Goal: Task Accomplishment & Management: Use online tool/utility

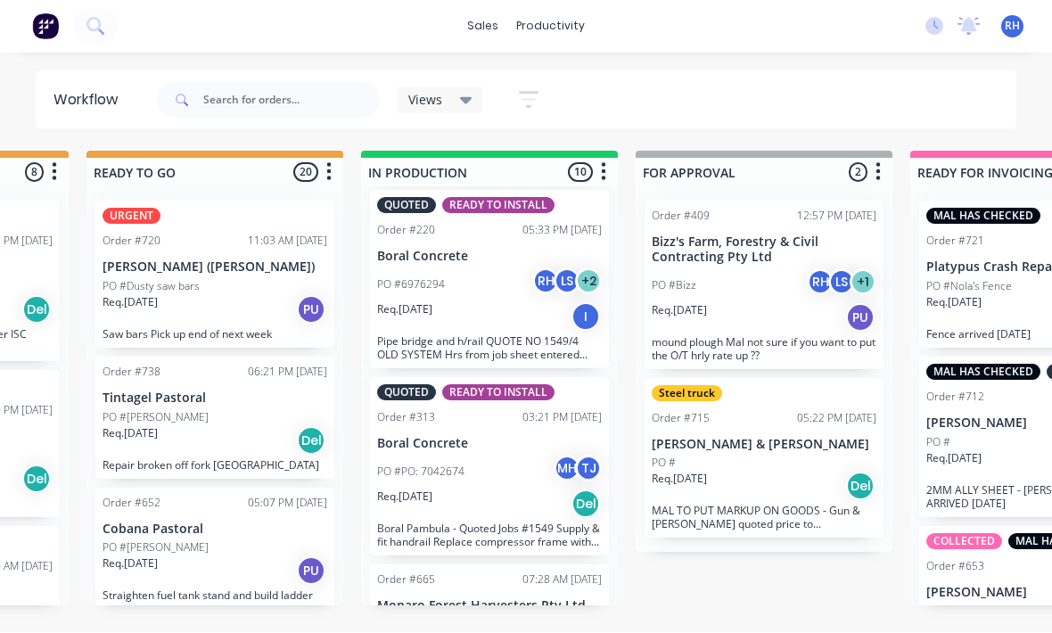
scroll to position [1194, 0]
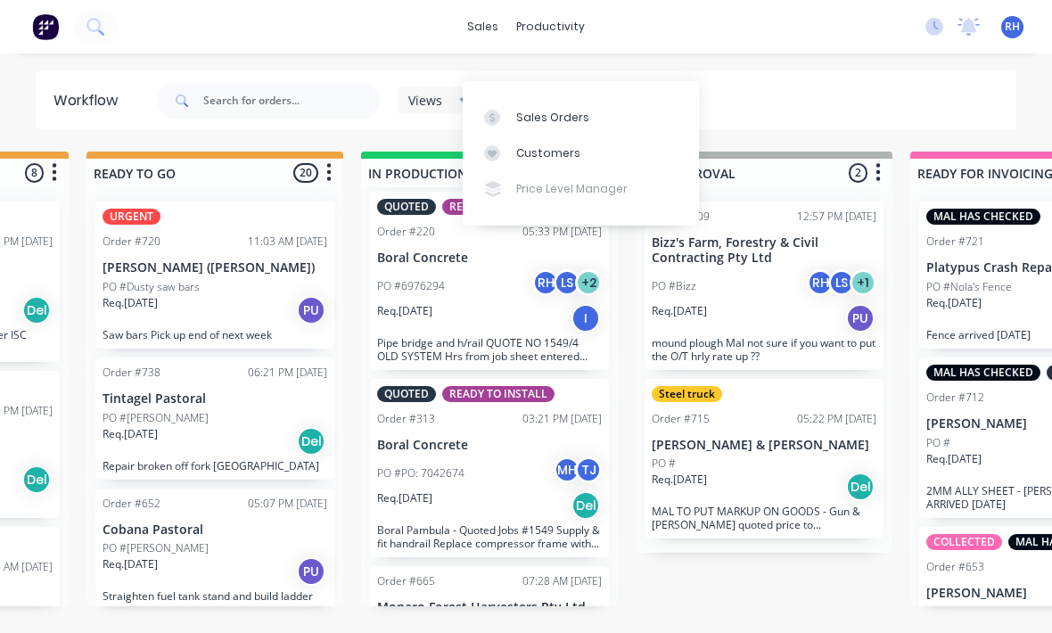
click at [589, 99] on link "Sales Orders" at bounding box center [581, 117] width 236 height 36
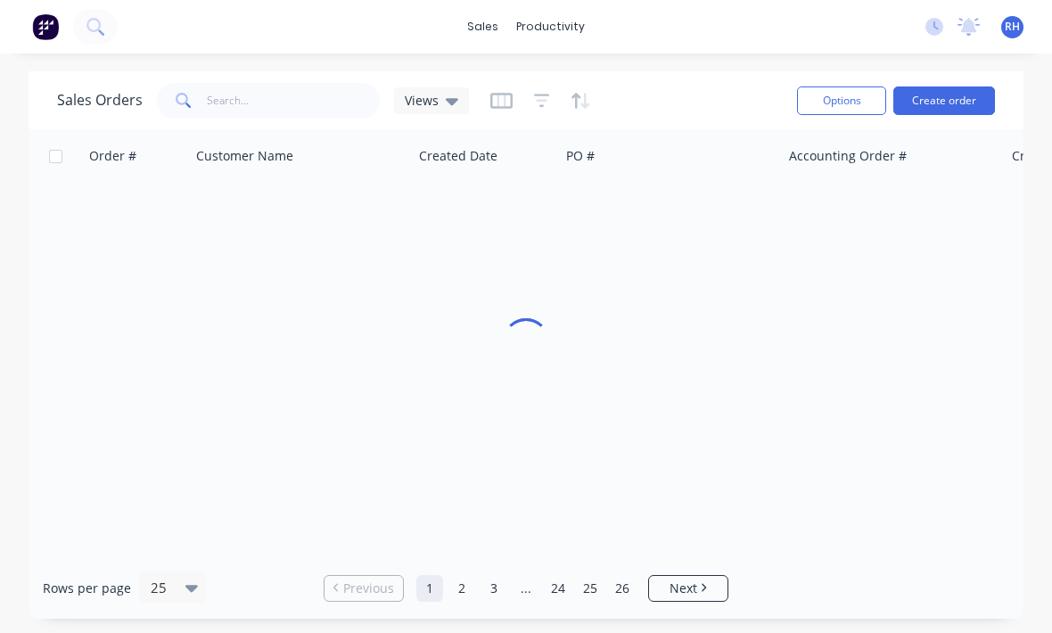
scroll to position [32, 0]
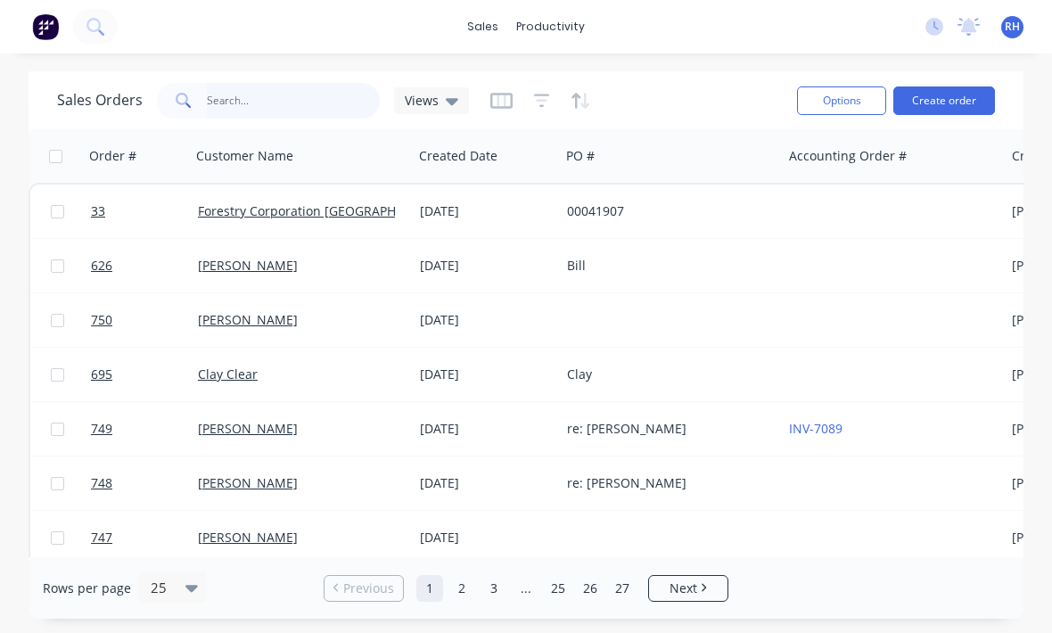
click at [301, 83] on input "text" at bounding box center [294, 101] width 174 height 36
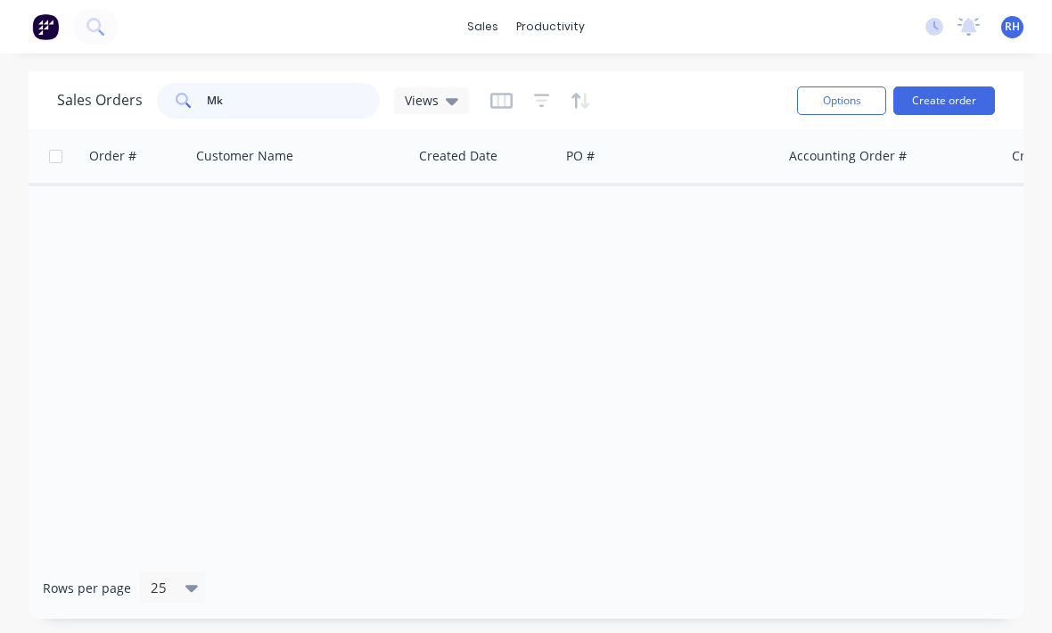
type input "M"
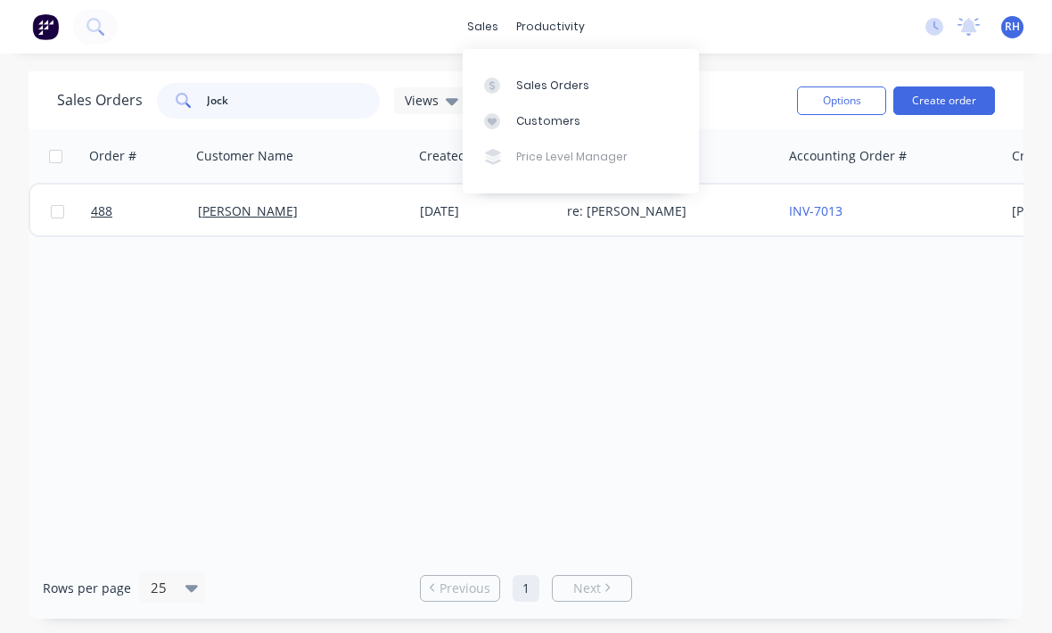
type input "Jock"
click at [968, 105] on button "Create order" at bounding box center [945, 101] width 102 height 29
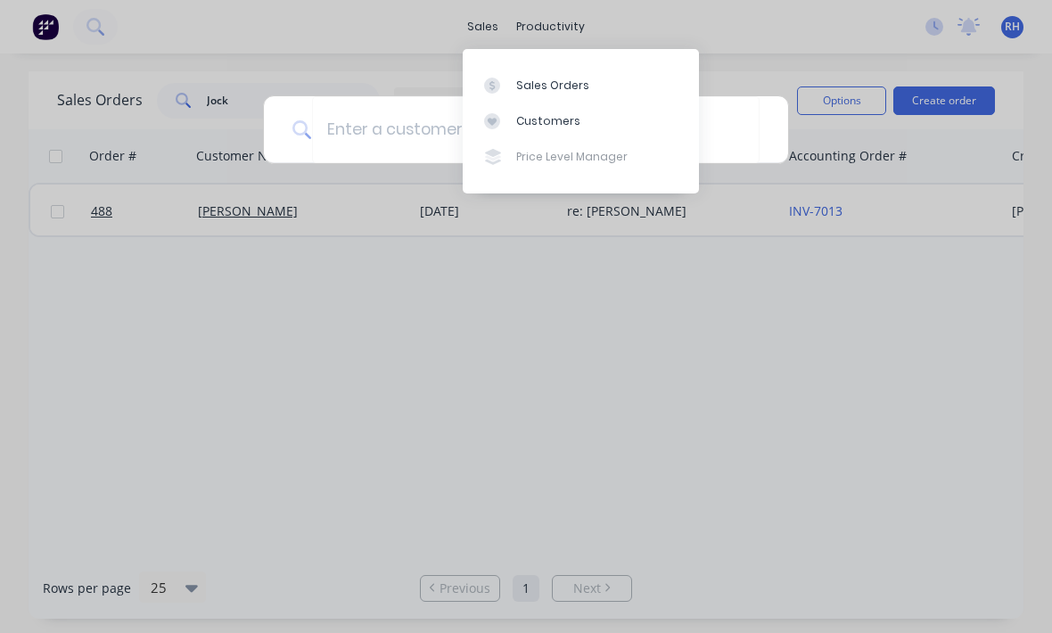
click at [968, 104] on div at bounding box center [526, 316] width 1052 height 633
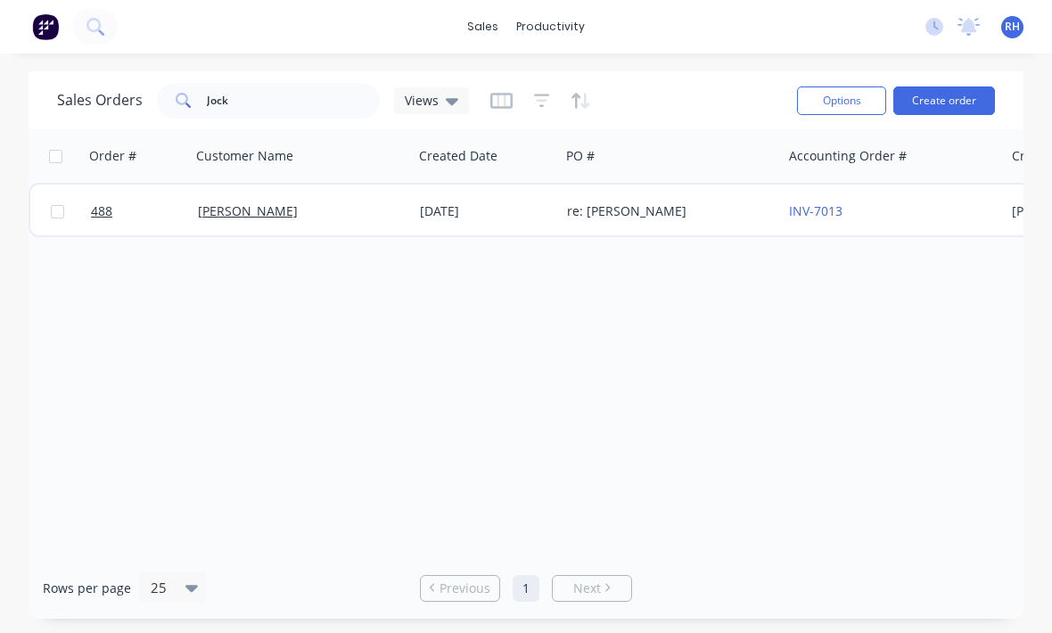
click at [953, 96] on button "Create order" at bounding box center [945, 101] width 102 height 29
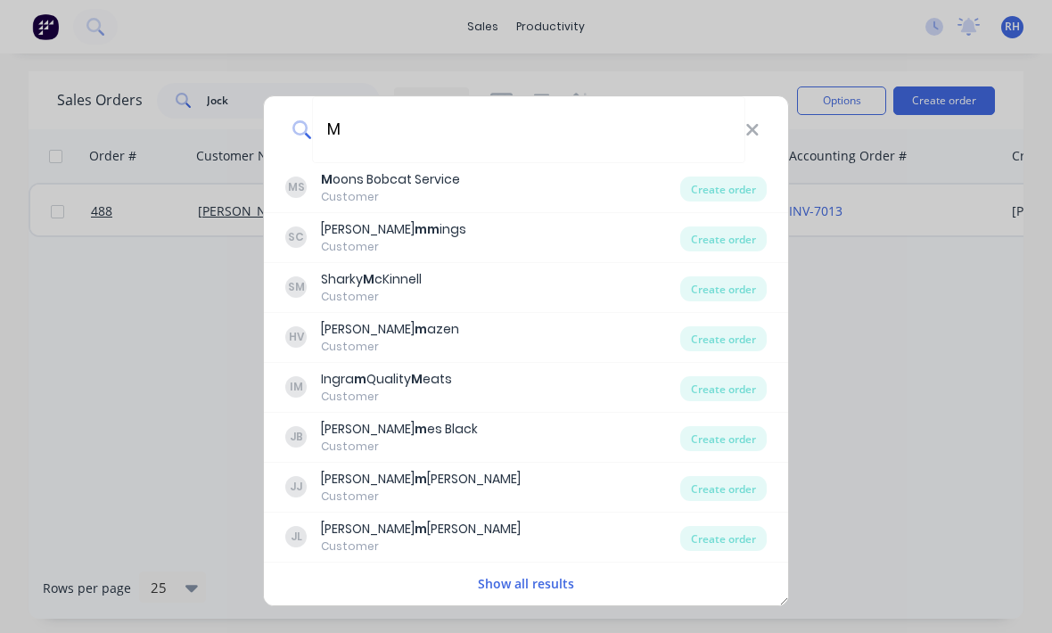
type input "Mc"
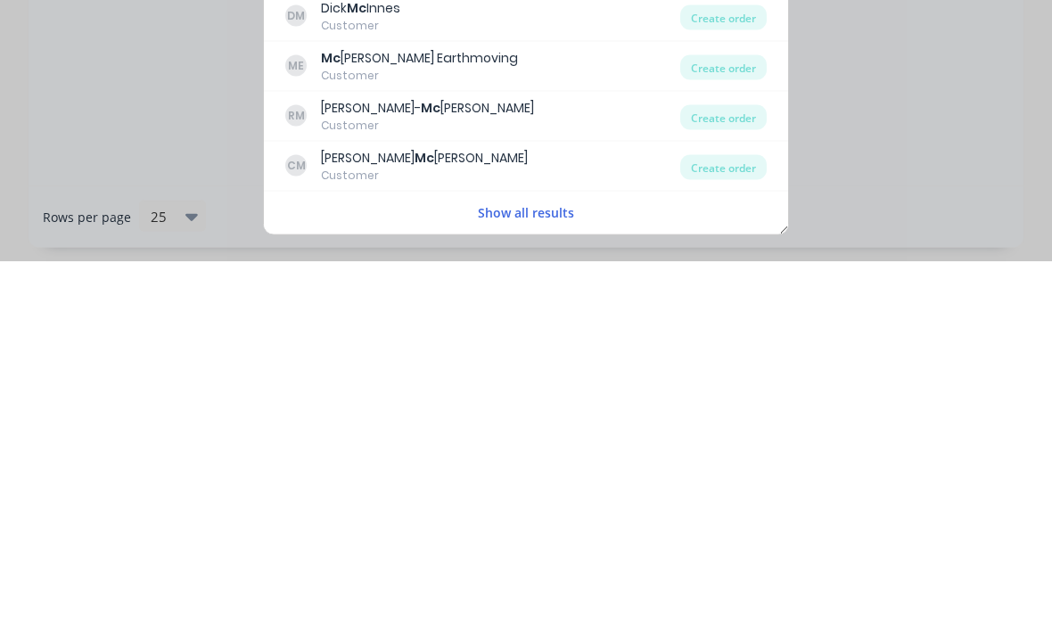
scroll to position [4, 0]
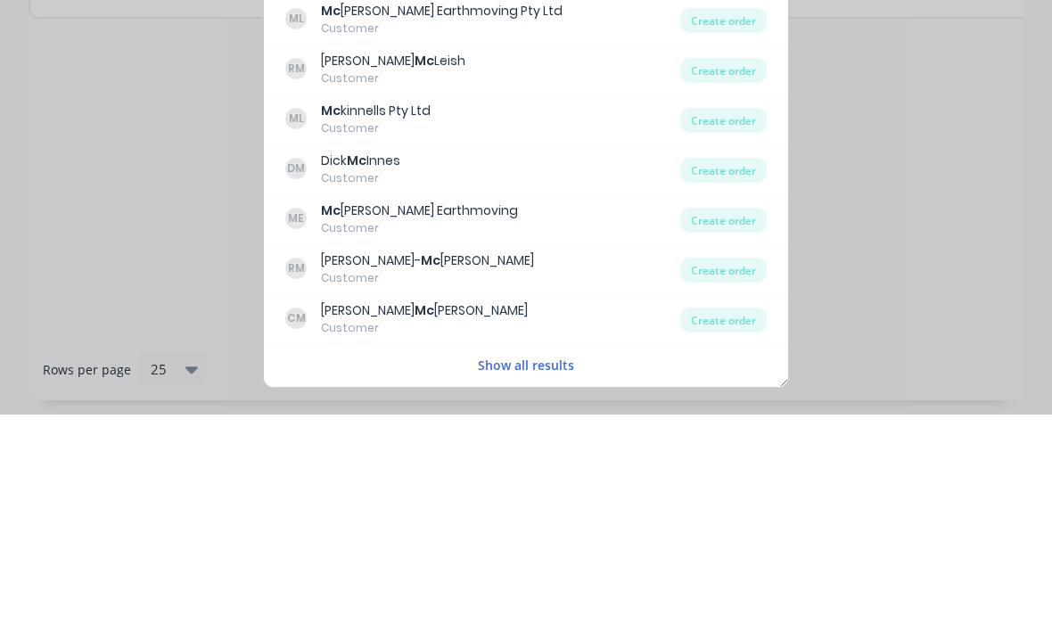
click at [541, 320] on div "ML Mc kinnells Pty Ltd Customer" at bounding box center [482, 337] width 395 height 35
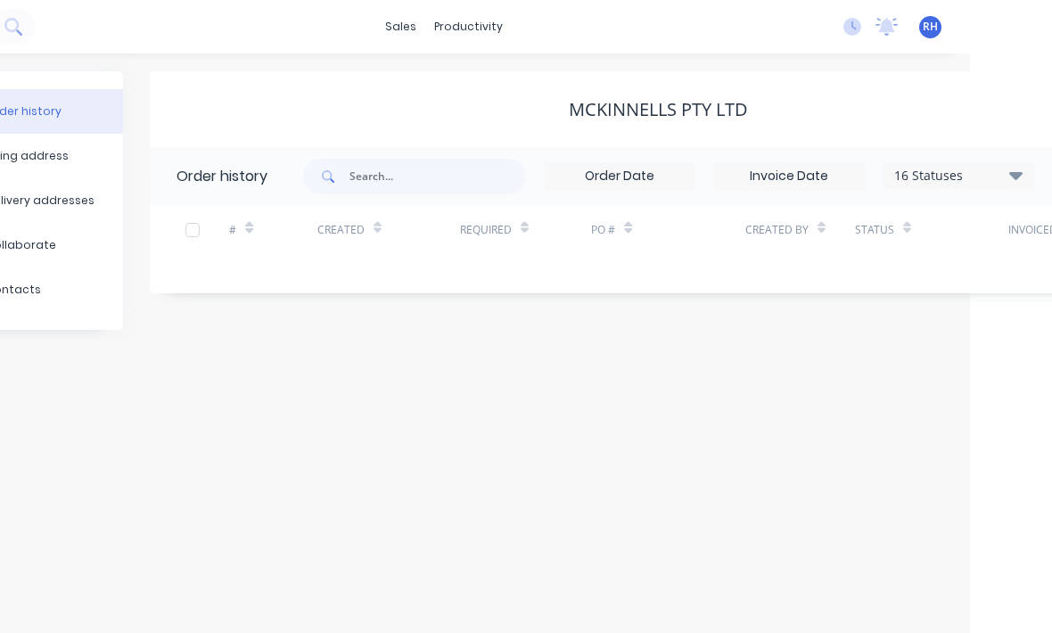
scroll to position [59, 111]
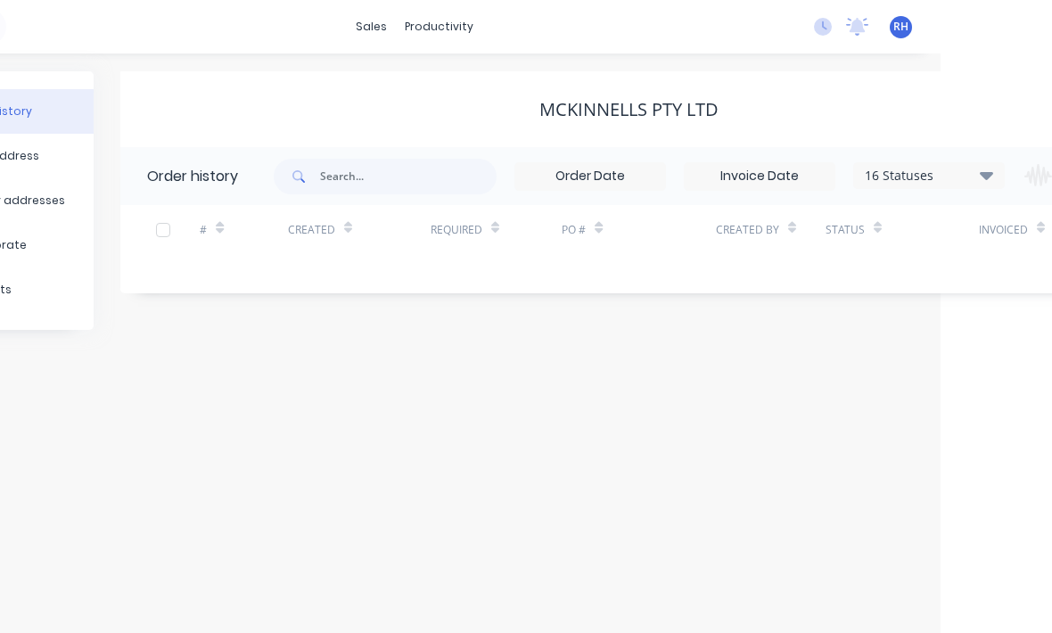
click at [5, 134] on button "Billing address" at bounding box center [-1, 156] width 187 height 45
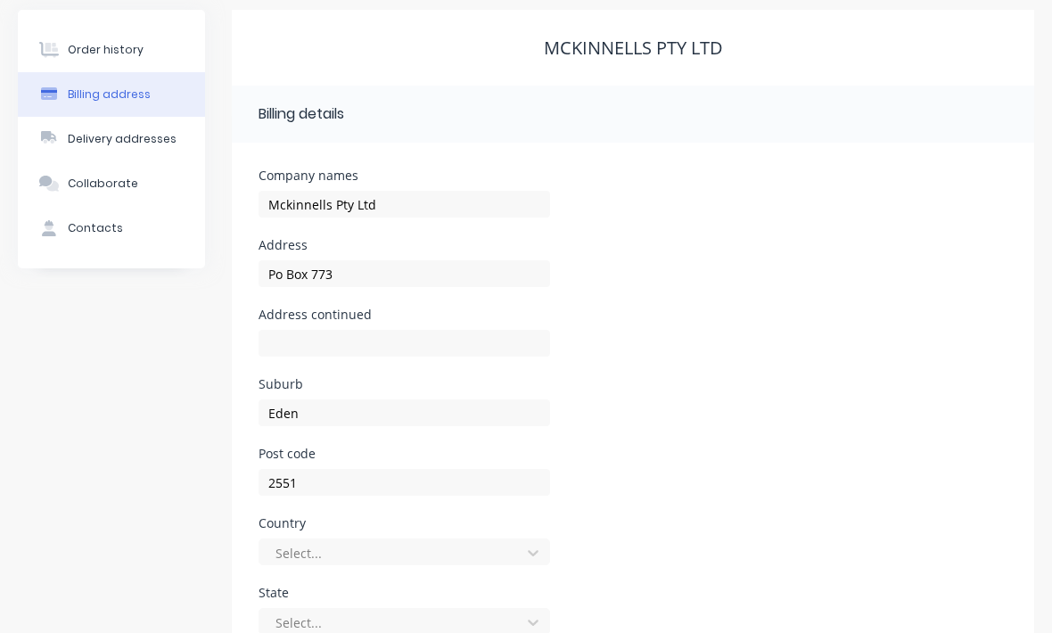
scroll to position [58, 0]
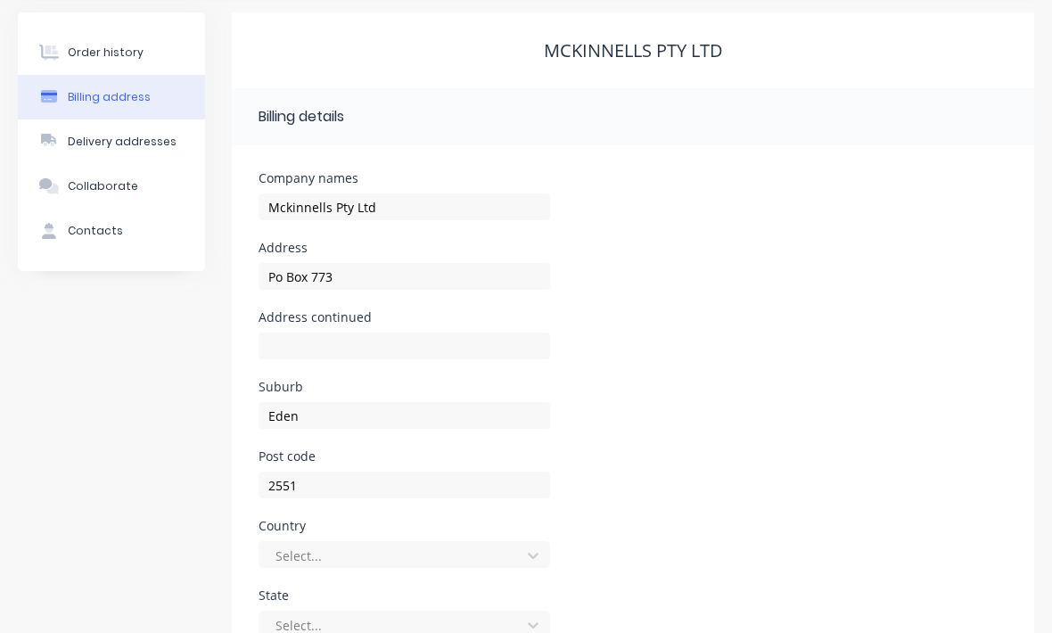
click at [55, 59] on icon at bounding box center [51, 53] width 14 height 15
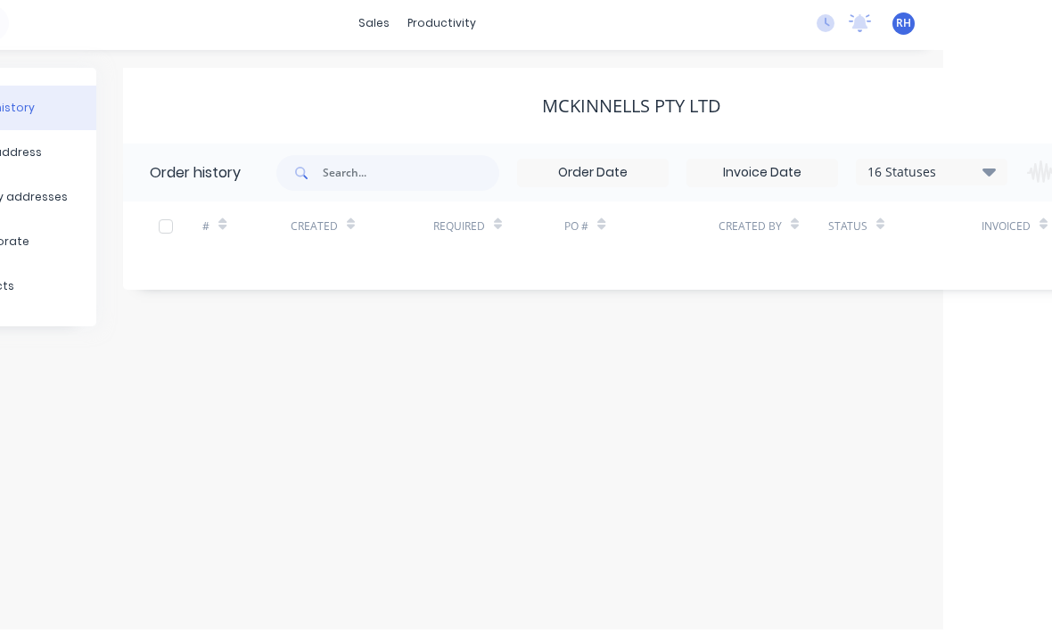
scroll to position [59, 271]
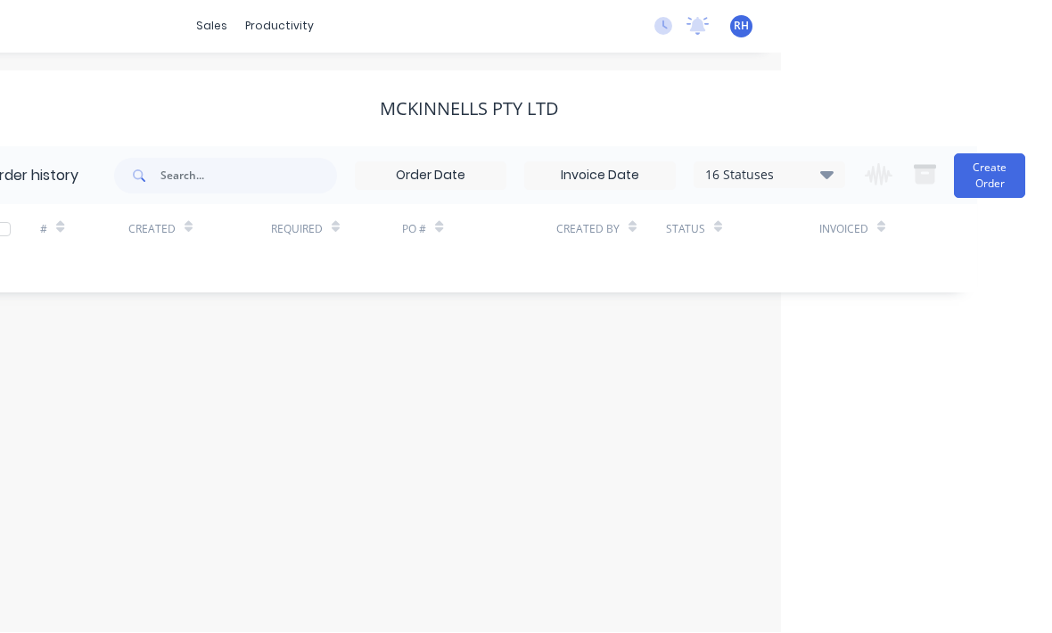
click at [1002, 154] on button "Create Order" at bounding box center [989, 176] width 71 height 45
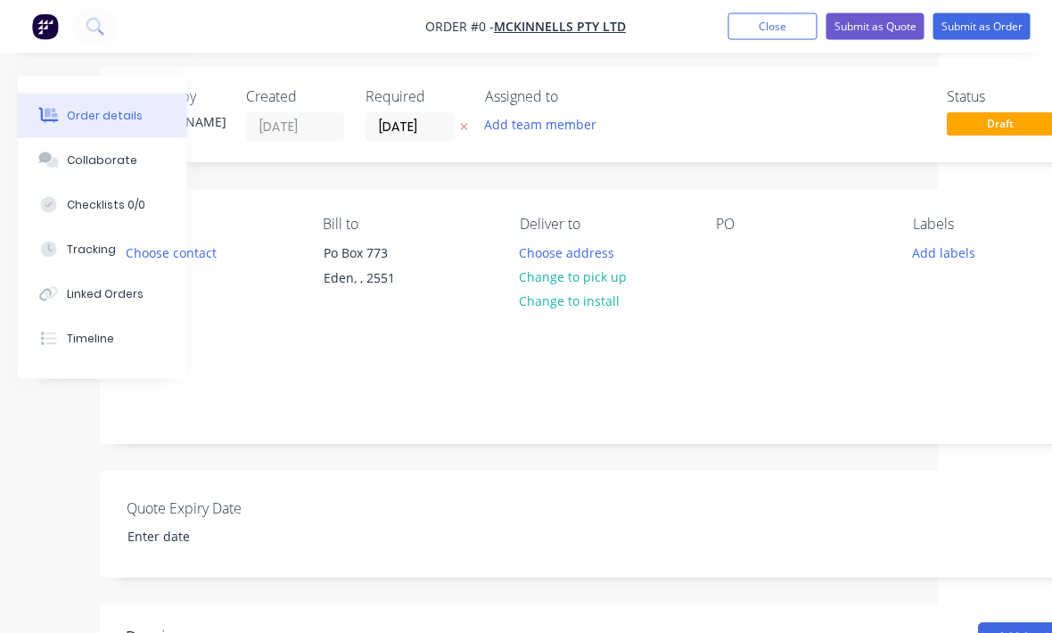
scroll to position [0, 113]
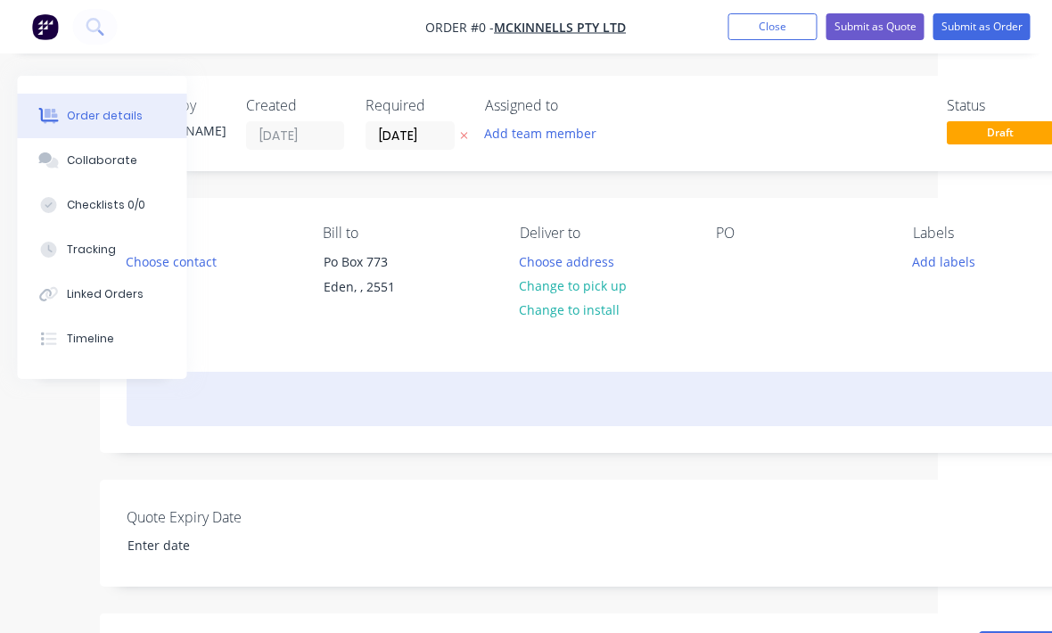
click at [565, 408] on div at bounding box center [605, 399] width 954 height 54
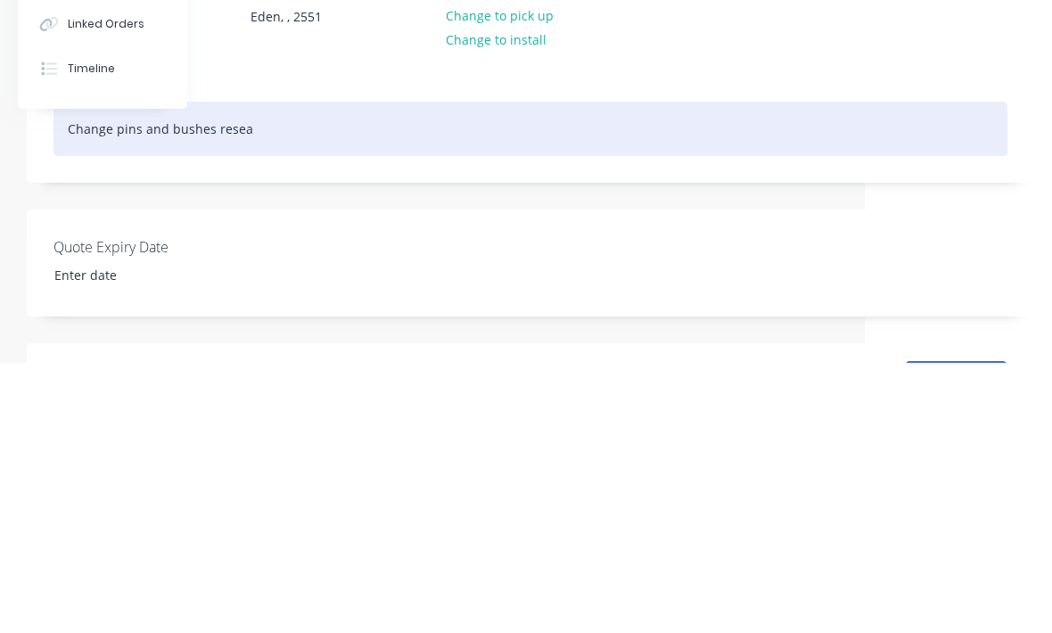
click at [211, 372] on div "Change pins and bushes resea" at bounding box center [531, 399] width 954 height 54
click at [210, 372] on div "Change pins and bushes resea" at bounding box center [531, 399] width 954 height 54
click at [207, 372] on div "Change pins and bushes resea" at bounding box center [531, 399] width 954 height 54
click at [289, 372] on div "Change pins and bushes, resea" at bounding box center [531, 399] width 954 height 54
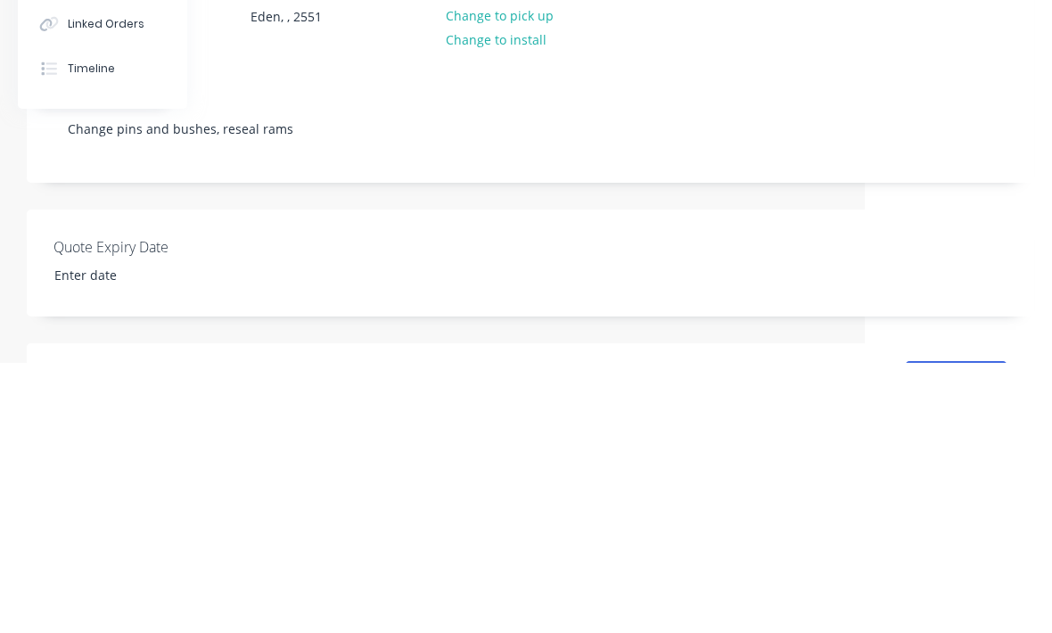
click at [962, 220] on div "Order details Collaborate Checklists 0/0 Tracking Linked Orders Timeline Order …" at bounding box center [433, 598] width 1240 height 1044
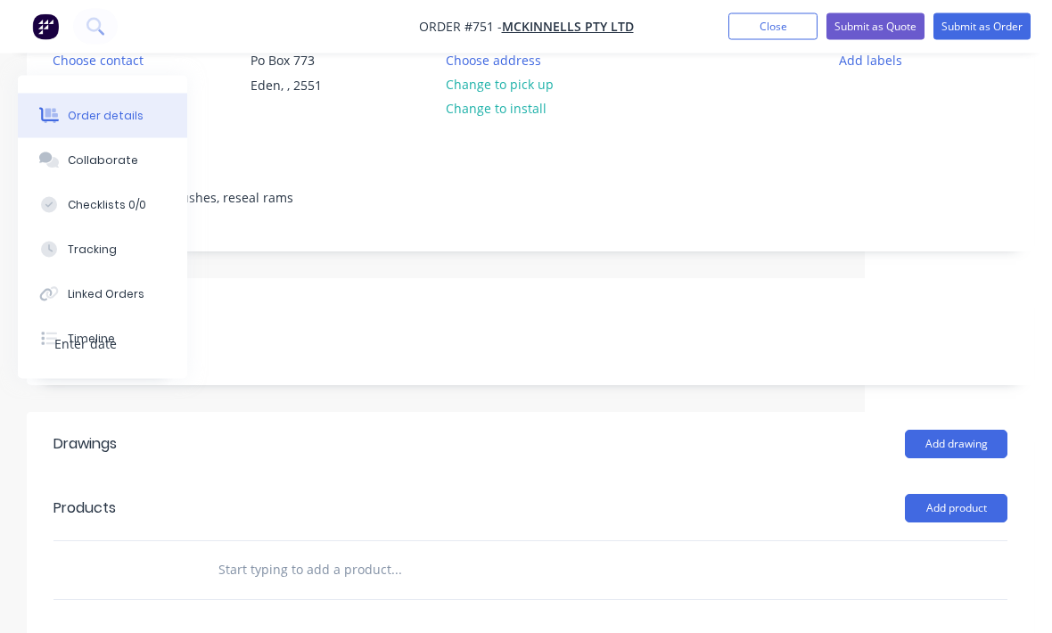
scroll to position [198, 187]
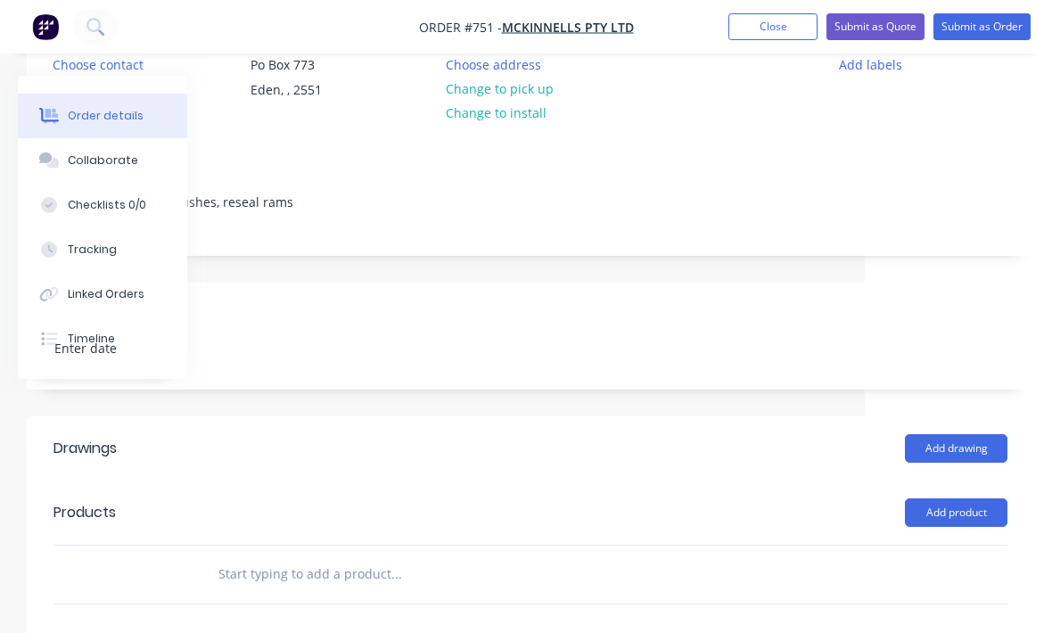
click at [291, 571] on input "text" at bounding box center [396, 575] width 357 height 36
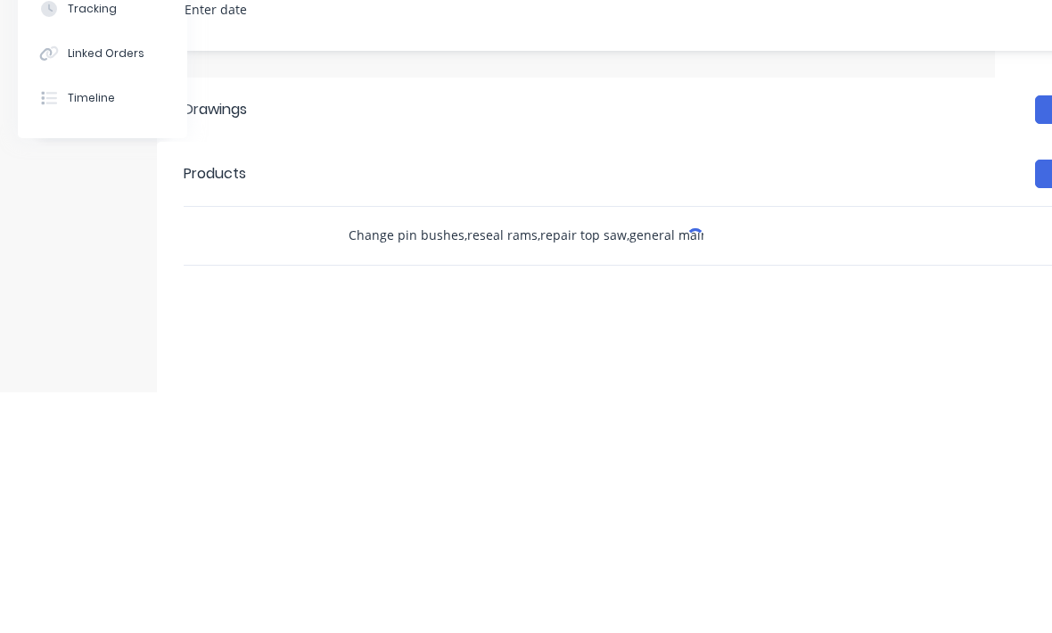
type input "Change pin bushes,reseal rams,repair top saw,general maintenance"
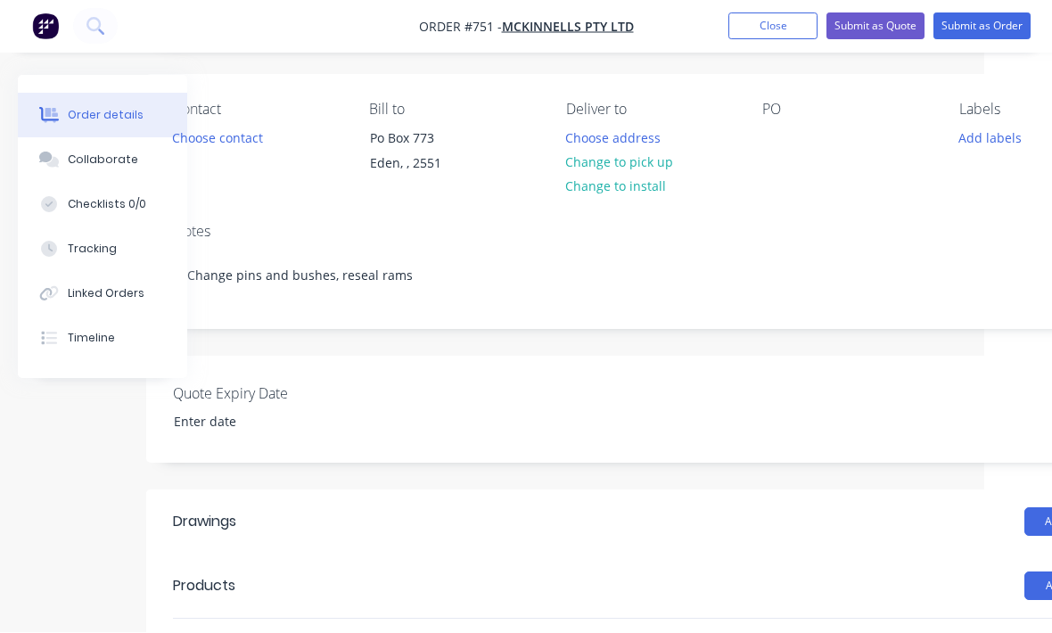
click at [75, 250] on div "Tracking" at bounding box center [92, 250] width 49 height 16
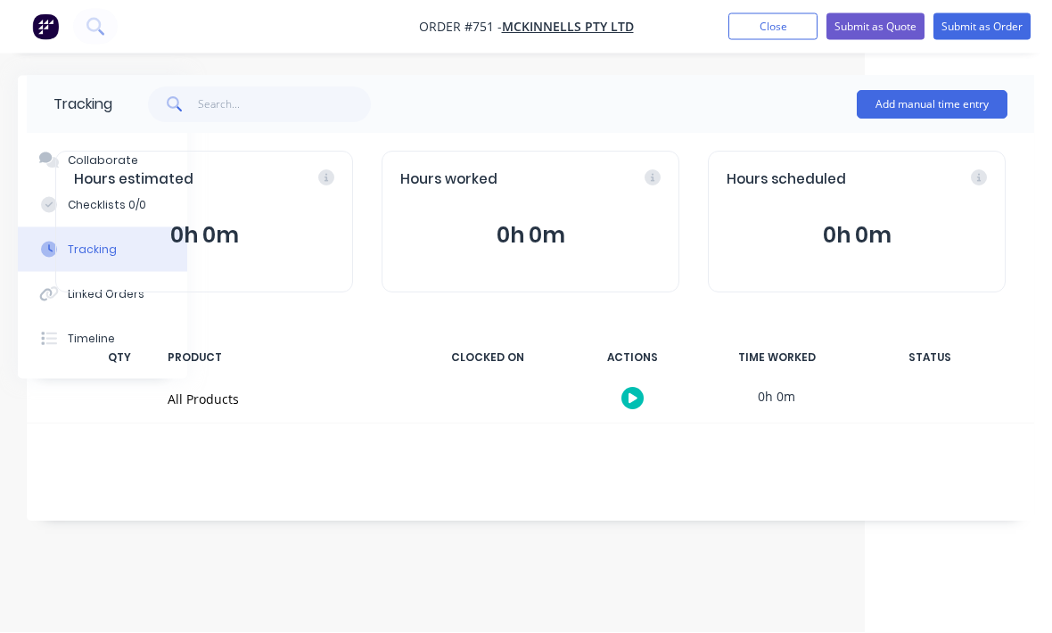
scroll to position [14, 187]
click at [953, 103] on button "Add manual time entry" at bounding box center [932, 105] width 151 height 29
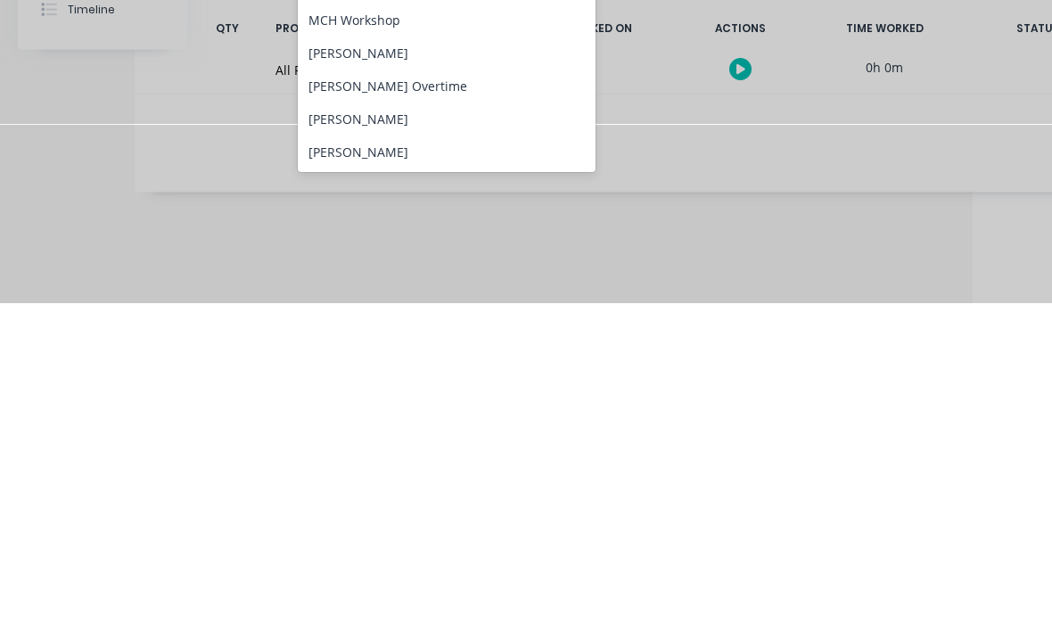
scroll to position [187, 0]
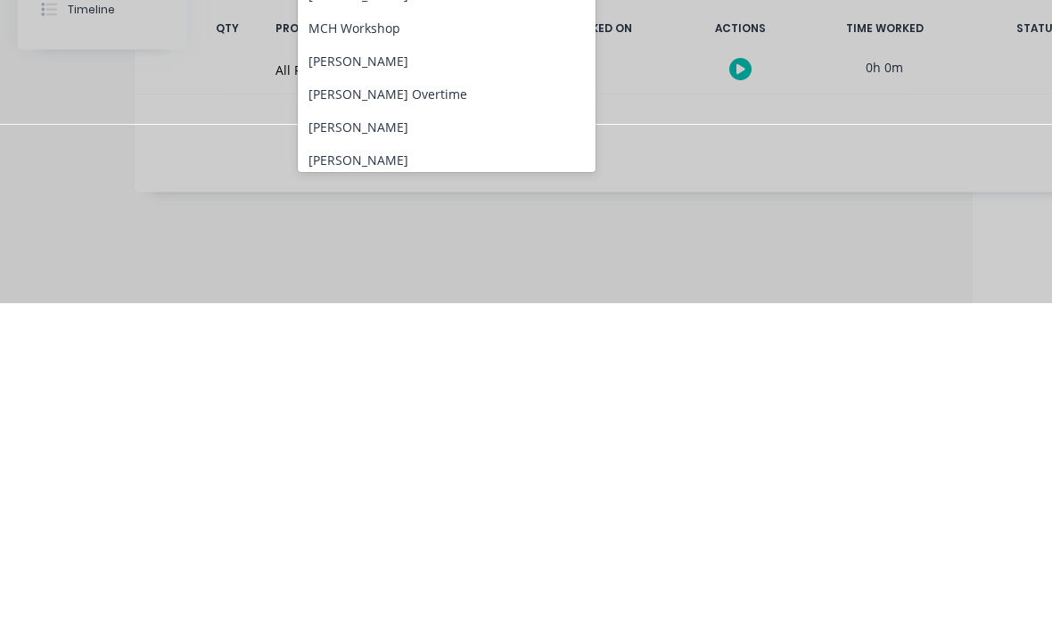
click at [459, 375] on div "[PERSON_NAME]" at bounding box center [447, 391] width 298 height 33
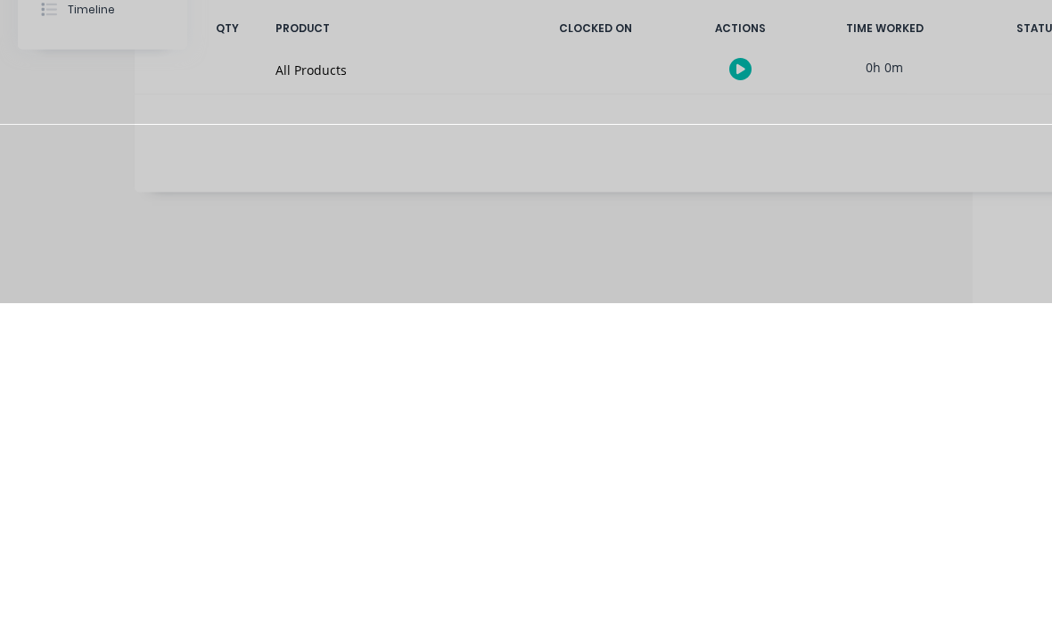
scroll to position [59, 79]
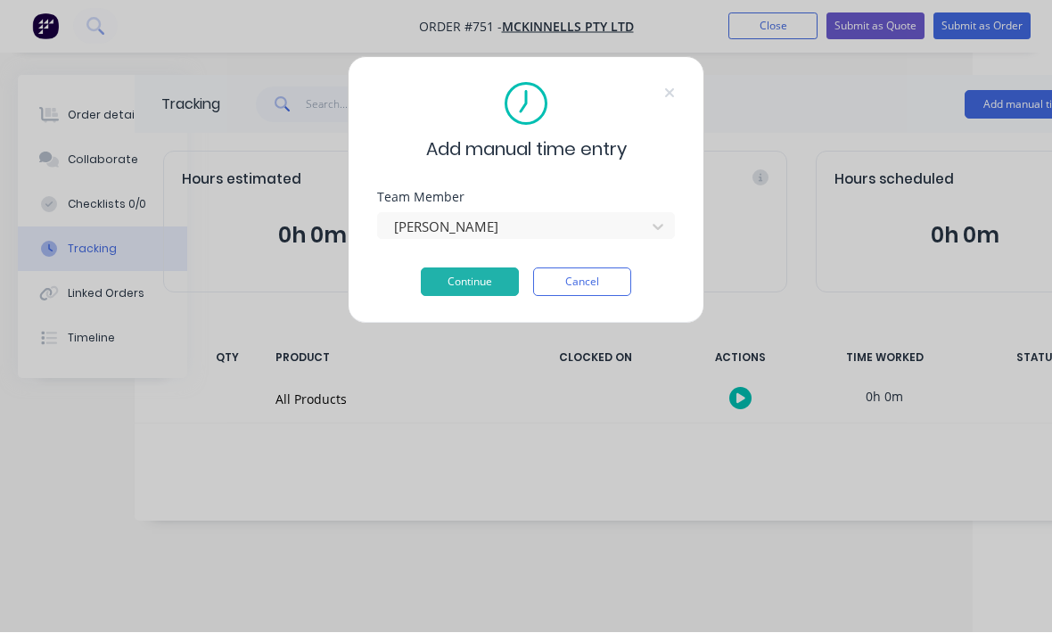
click at [499, 287] on button "Continue" at bounding box center [470, 282] width 98 height 29
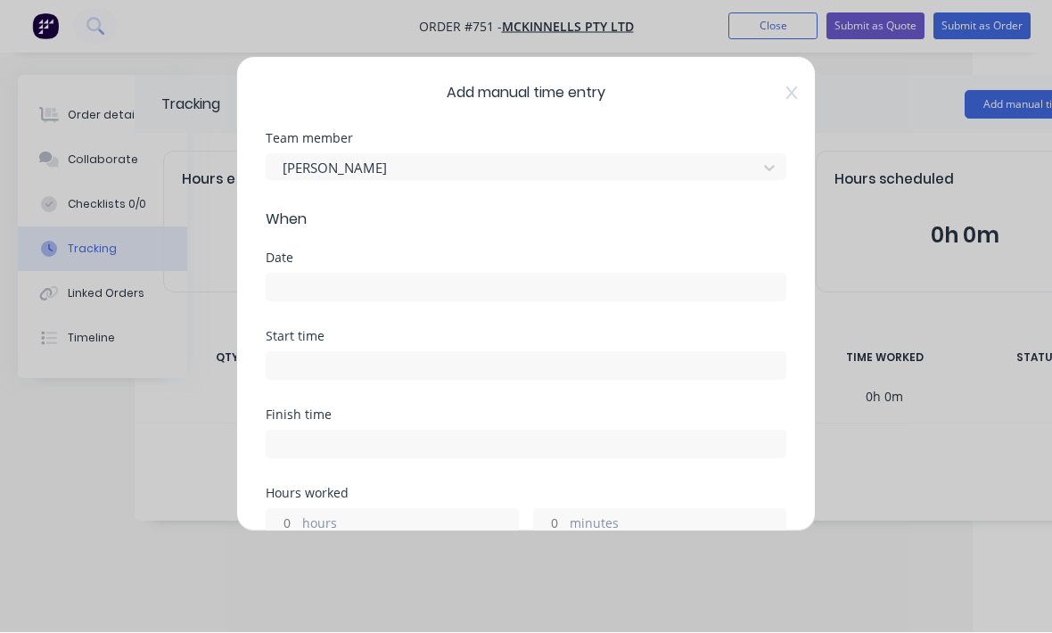
click at [530, 285] on input at bounding box center [526, 288] width 519 height 27
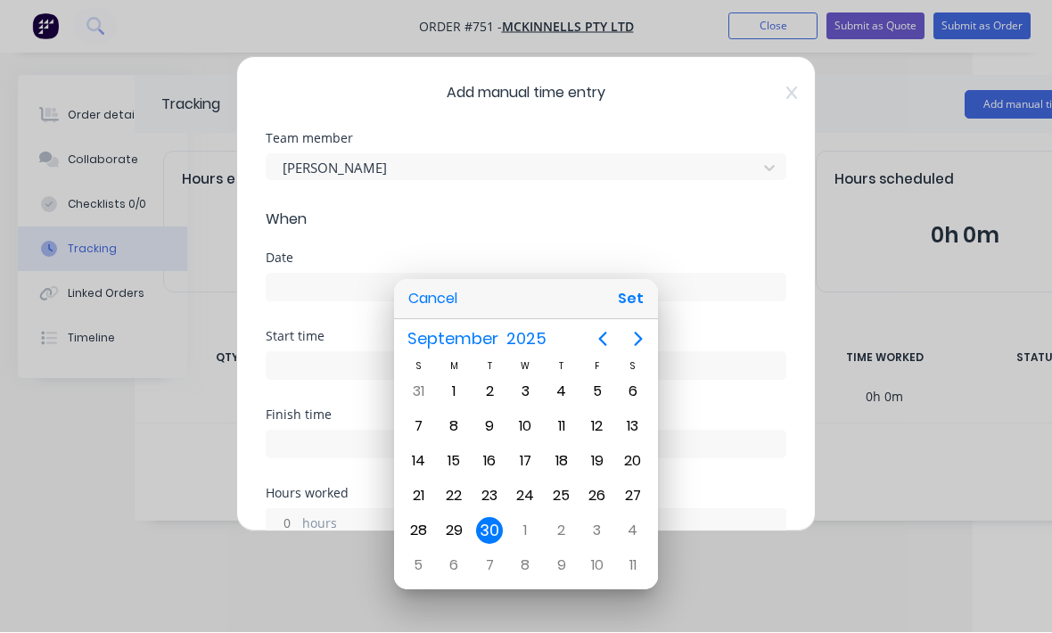
click at [645, 301] on button "Set" at bounding box center [631, 300] width 40 height 32
type input "[DATE]"
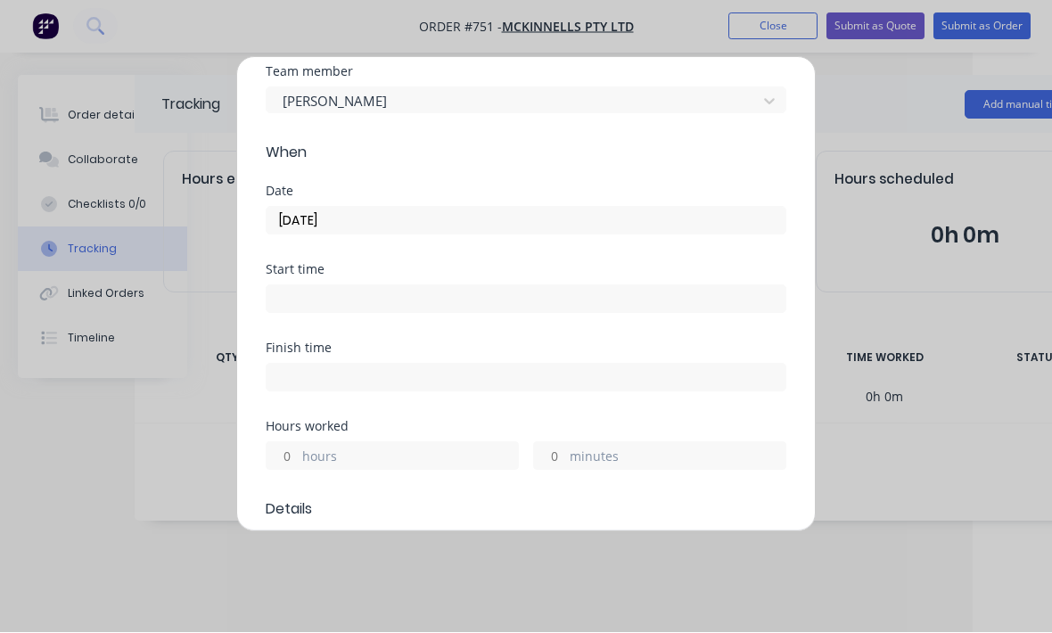
scroll to position [70, 0]
click at [557, 299] on input at bounding box center [526, 297] width 519 height 27
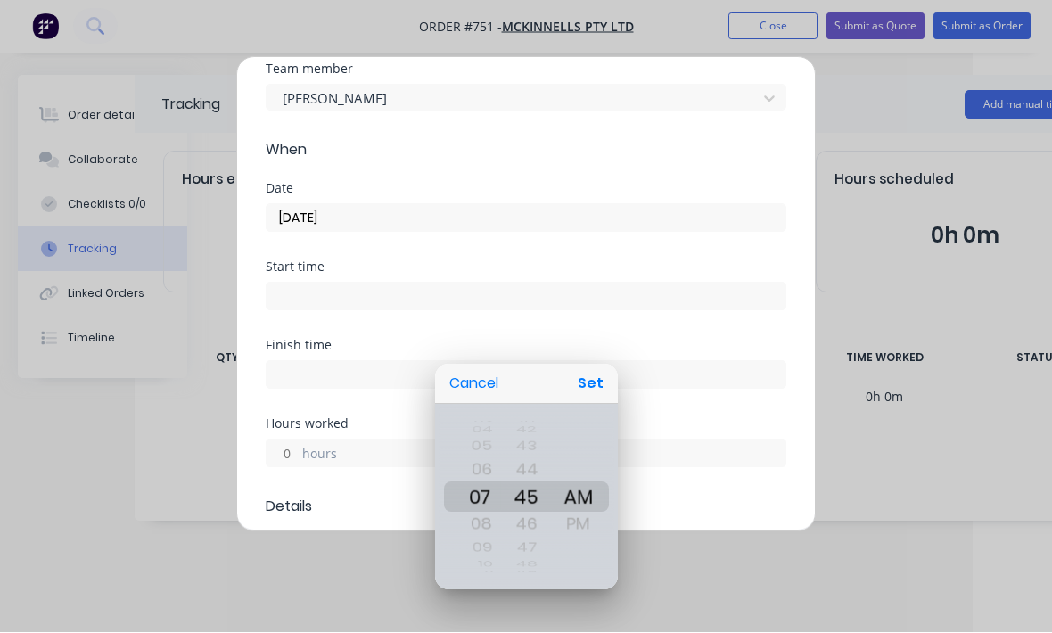
click at [602, 386] on button "Set" at bounding box center [591, 384] width 40 height 32
type input "07:45 AM"
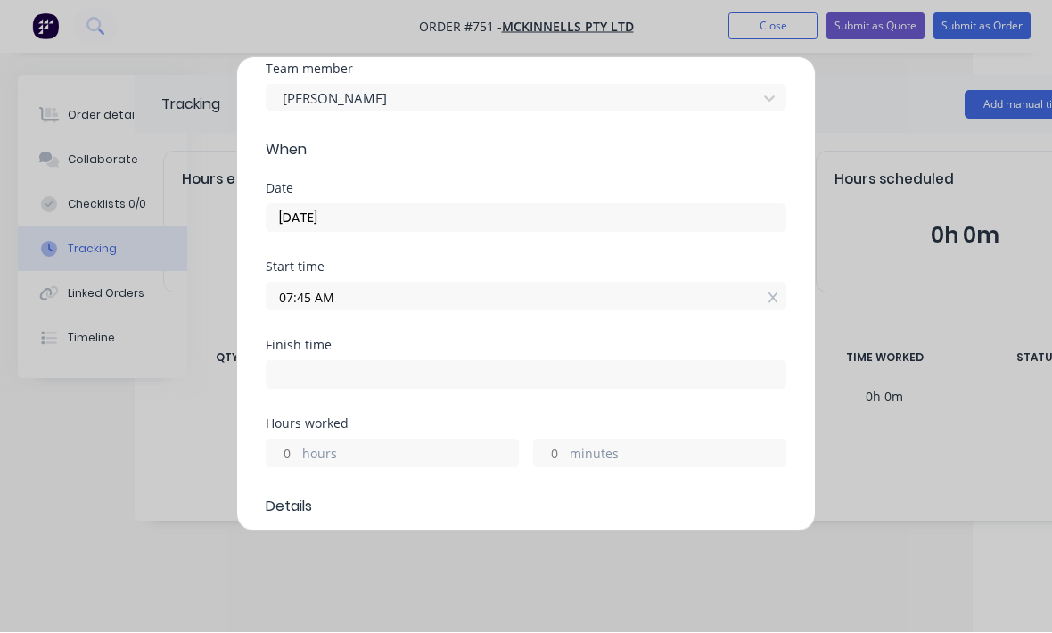
click at [478, 455] on label "hours" at bounding box center [410, 456] width 216 height 22
click at [298, 455] on input "hours" at bounding box center [282, 454] width 31 height 27
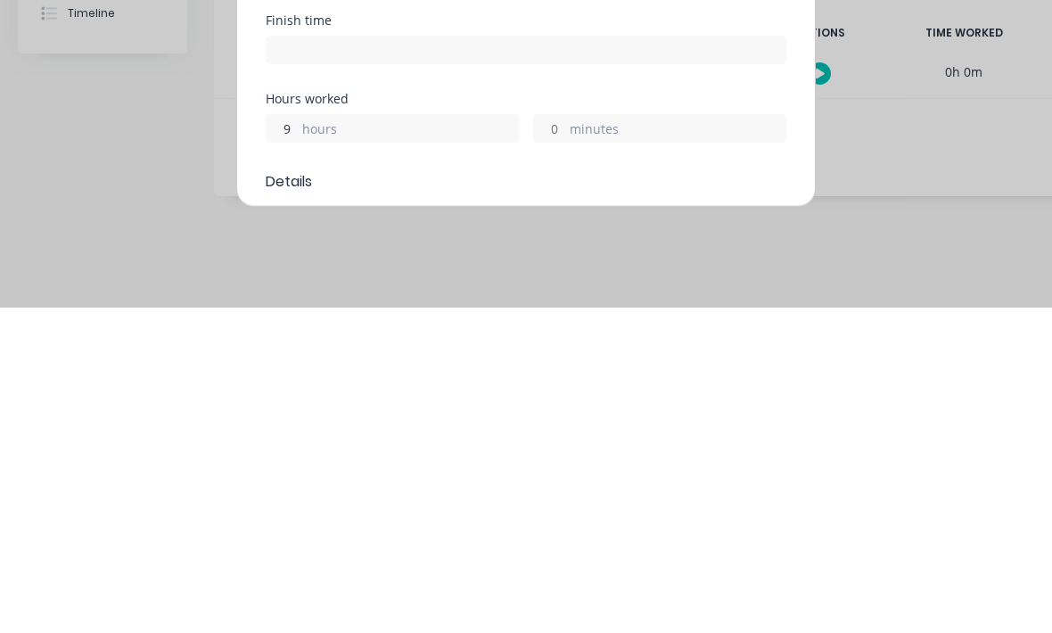
type input "9"
click at [725, 198] on form "Team member [PERSON_NAME] When Date [DATE] Start time 07:45 AM Finish time Hour…" at bounding box center [526, 607] width 521 height 1088
type input "04:45 PM"
type input "8"
type input "59"
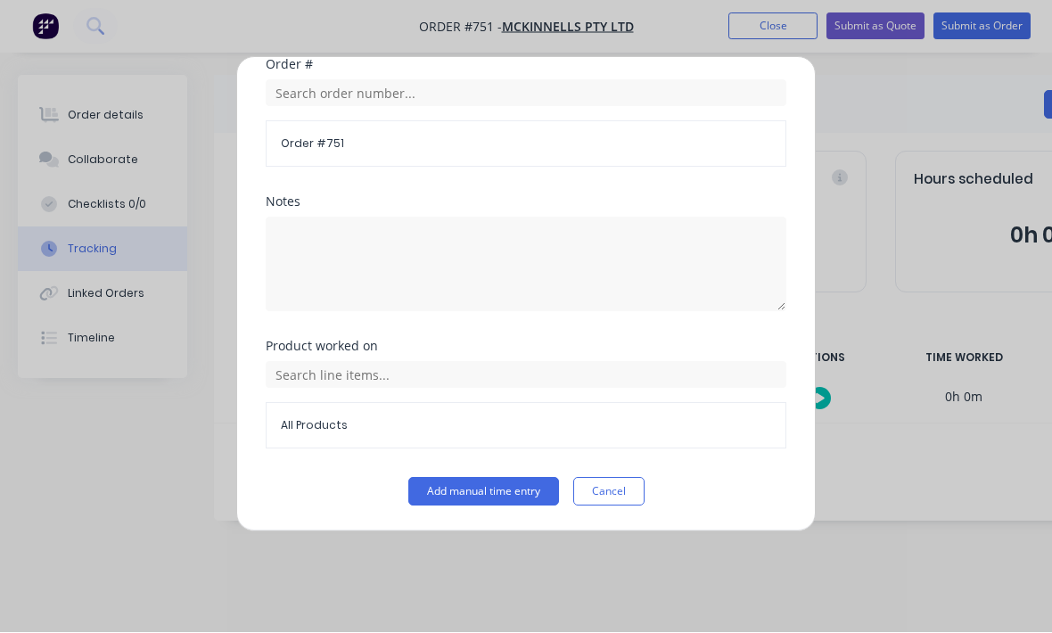
scroll to position [714, 0]
click at [527, 488] on button "Add manual time entry" at bounding box center [484, 492] width 151 height 29
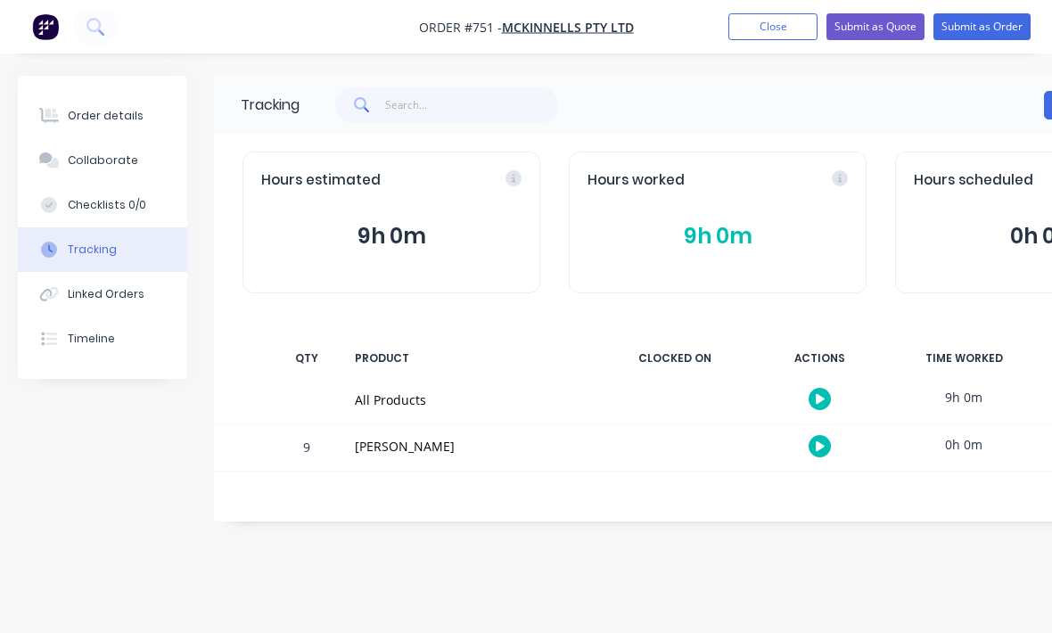
click at [77, 108] on div "Order details" at bounding box center [106, 116] width 76 height 16
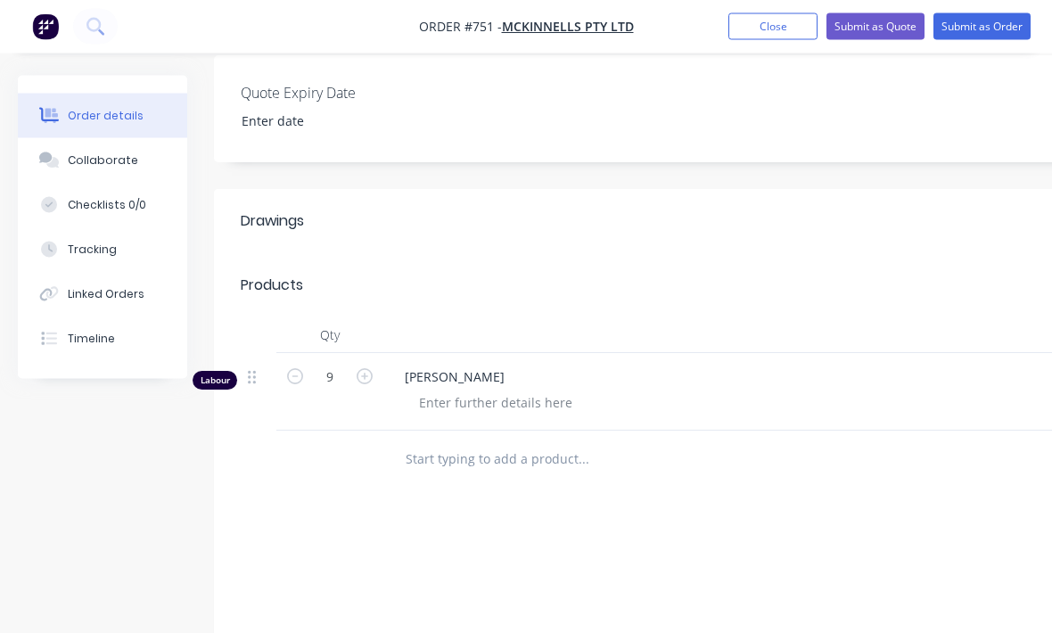
scroll to position [432, 0]
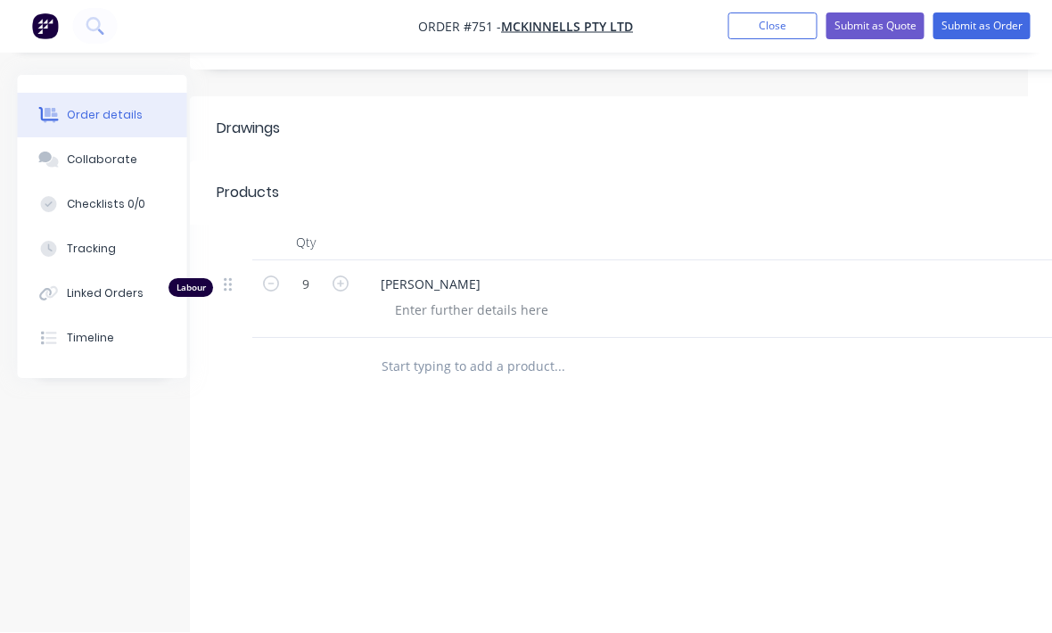
click at [994, 28] on button "Submit as Order" at bounding box center [982, 26] width 97 height 27
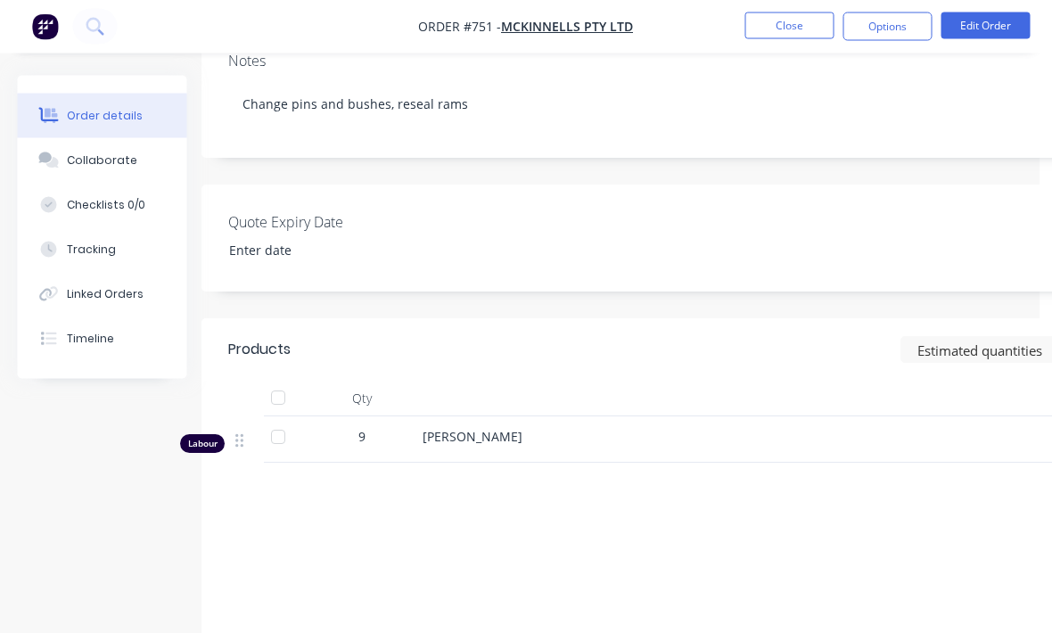
scroll to position [290, 12]
click at [485, 410] on div at bounding box center [774, 402] width 714 height 36
click at [980, 37] on button "Edit Order" at bounding box center [986, 25] width 89 height 27
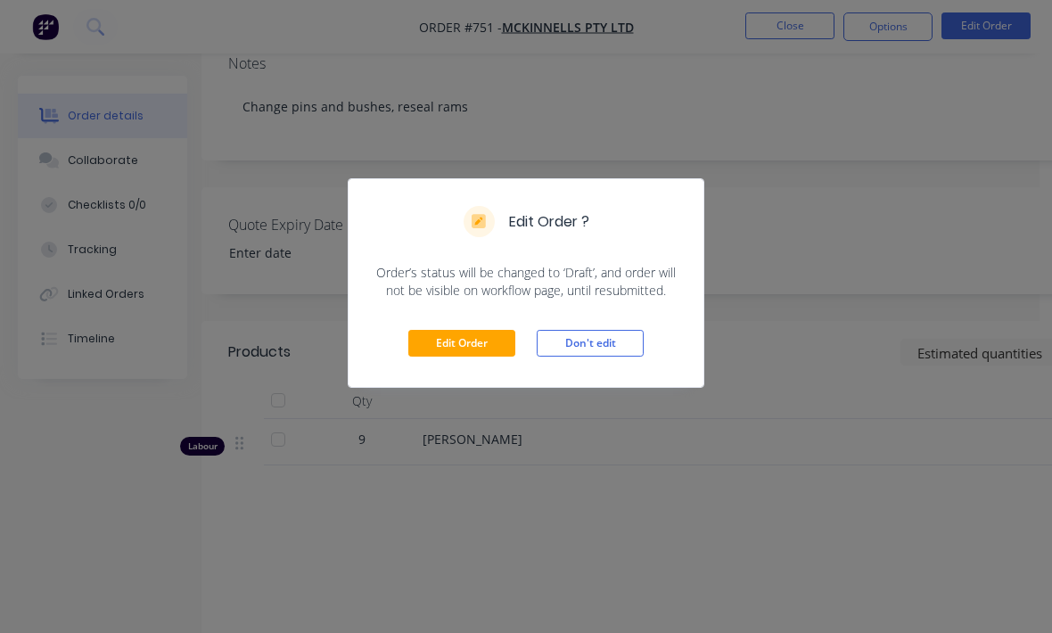
click at [484, 341] on button "Edit Order" at bounding box center [462, 343] width 107 height 27
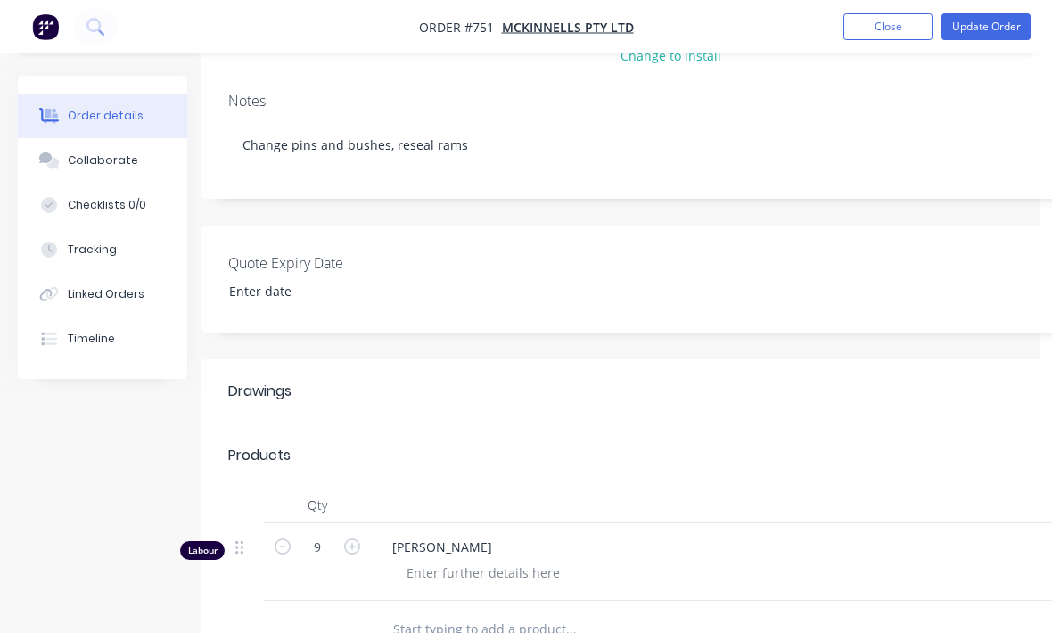
click at [470, 504] on div at bounding box center [728, 506] width 714 height 36
